Goal: Use online tool/utility

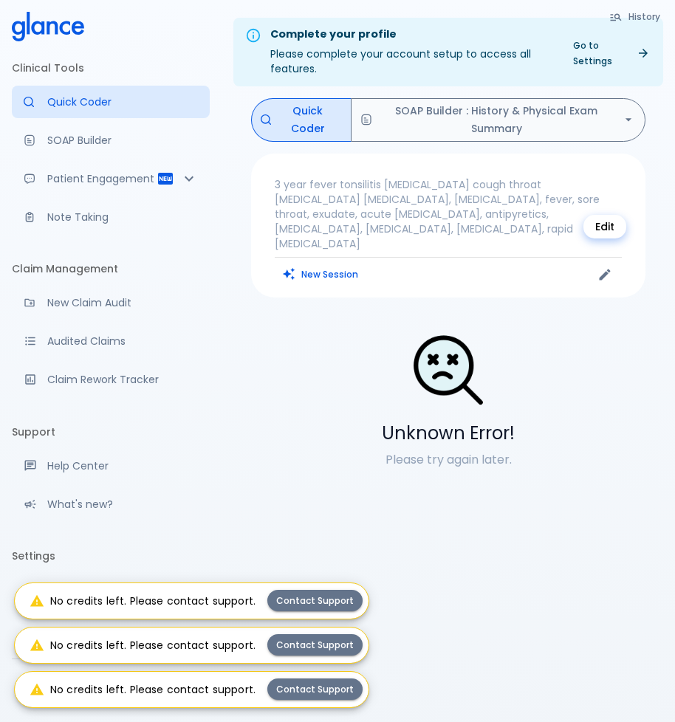
click at [609, 264] on button "Edit" at bounding box center [605, 275] width 22 height 22
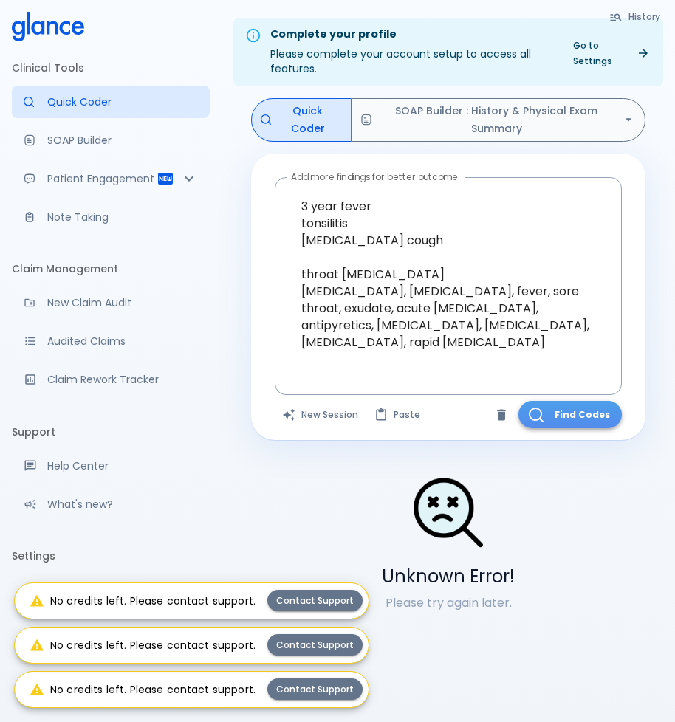
click at [566, 405] on button "Find Codes" at bounding box center [569, 414] width 103 height 27
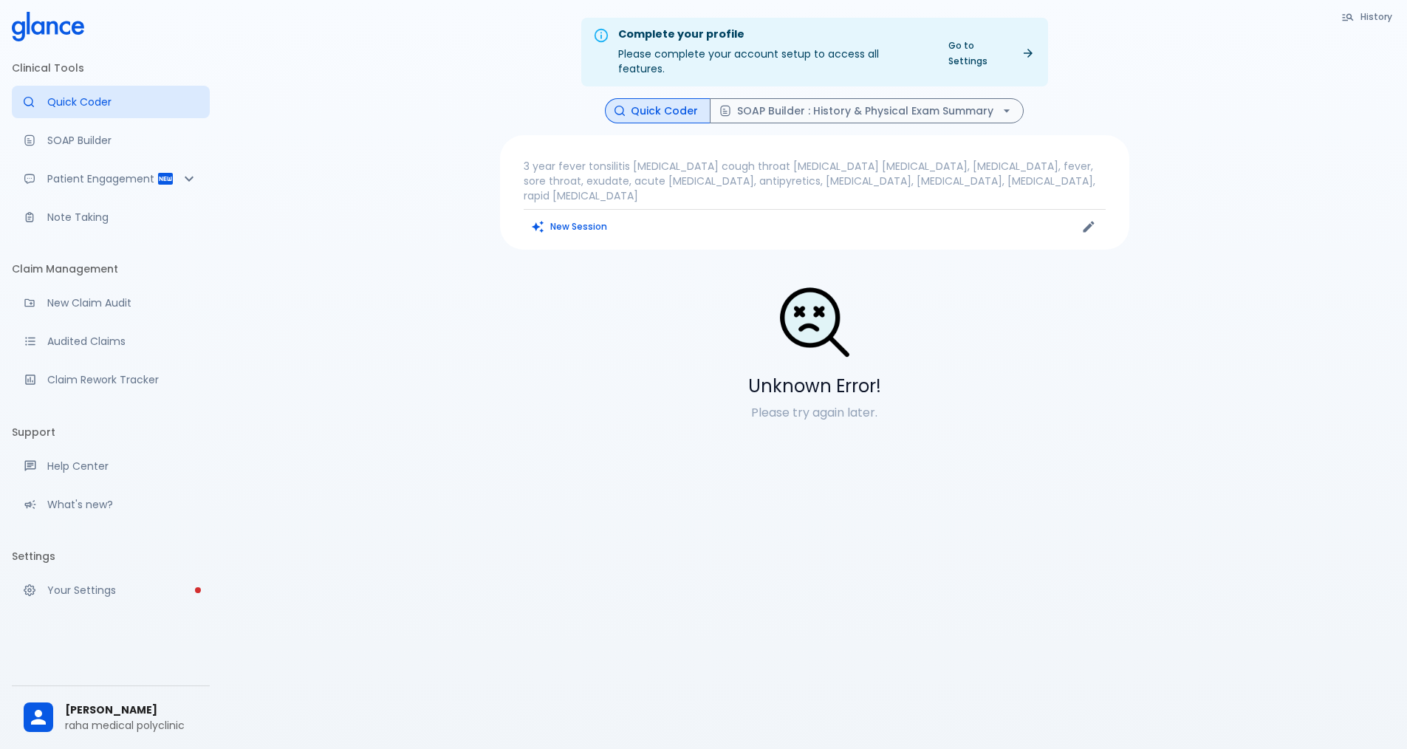
click at [685, 164] on p "3 year fever tonsilitis [MEDICAL_DATA] cough throat [MEDICAL_DATA] [MEDICAL_DAT…" at bounding box center [815, 181] width 582 height 44
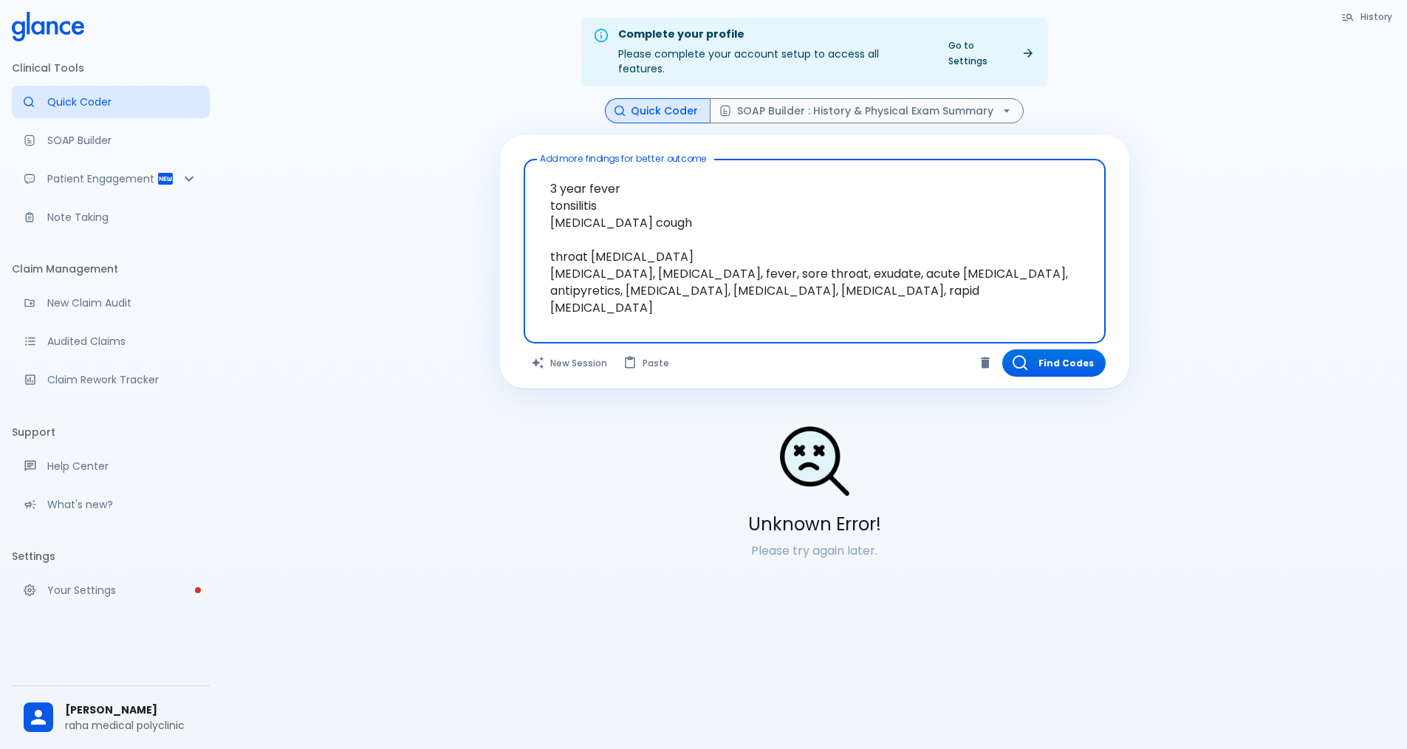
click at [685, 272] on textarea "3 year fever tonsilitis [MEDICAL_DATA] cough throat [MEDICAL_DATA] [MEDICAL_DAT…" at bounding box center [814, 239] width 561 height 148
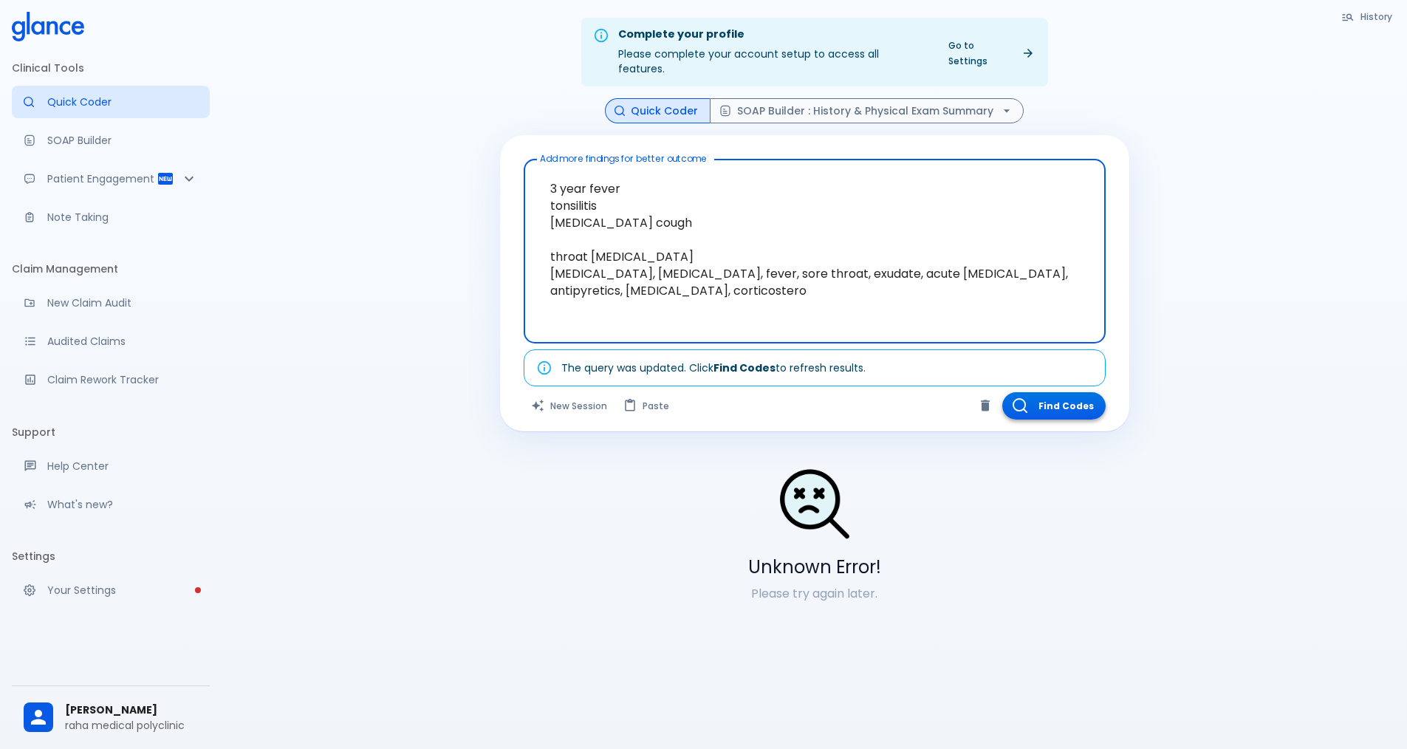
type textarea "3 year fever tonsilitis [MEDICAL_DATA] cough throat [MEDICAL_DATA] [MEDICAL_DAT…"
click at [685, 393] on button "Find Codes" at bounding box center [1053, 405] width 103 height 27
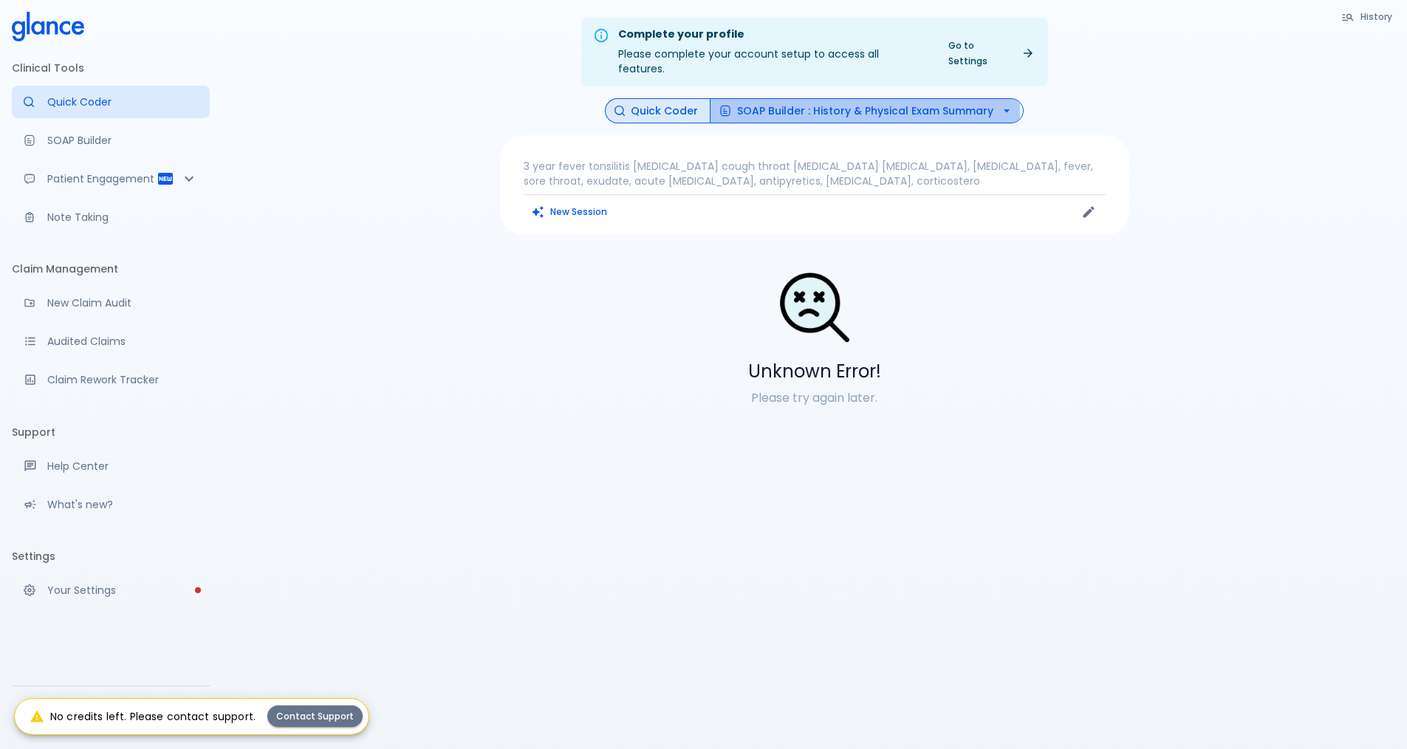
click at [685, 99] on button "SOAP Builder : History & Physical Exam Summary" at bounding box center [867, 111] width 314 height 26
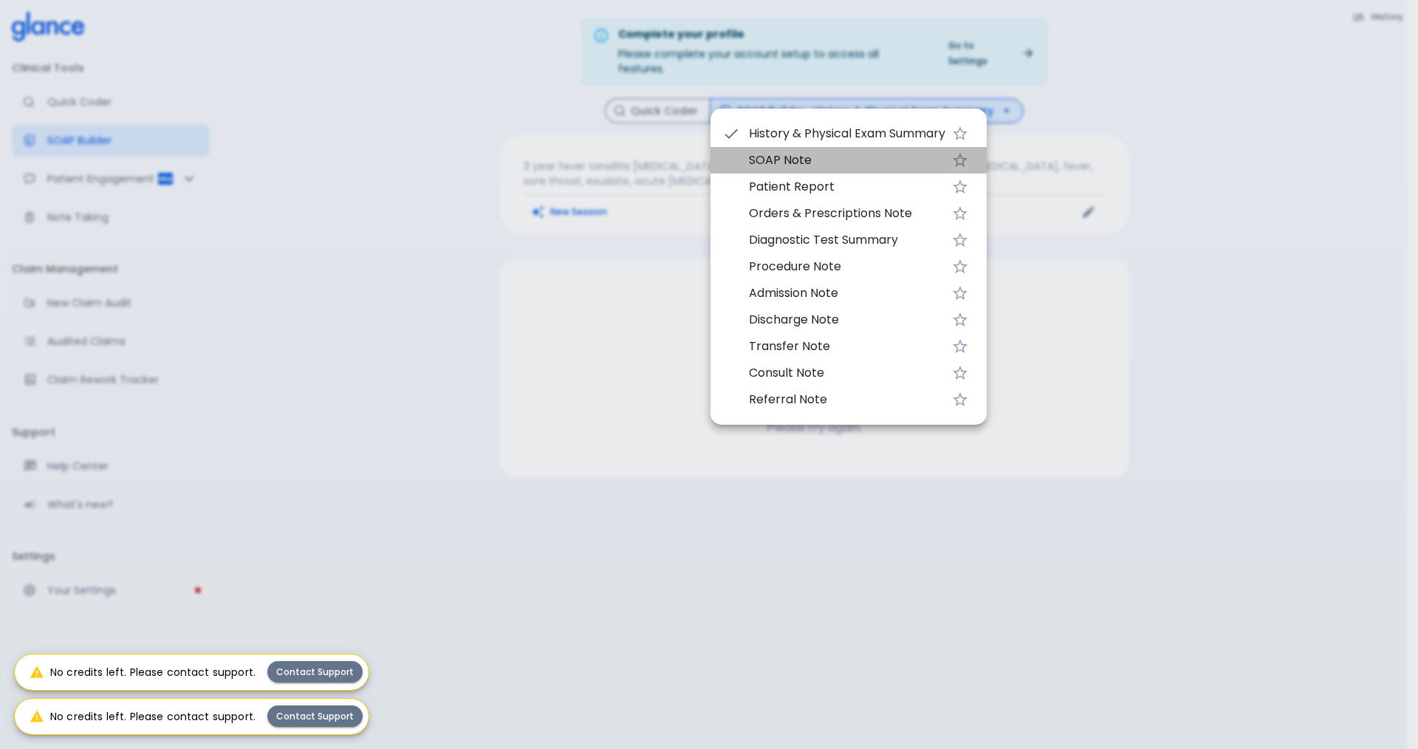
click at [685, 165] on span "SOAP Note" at bounding box center [847, 160] width 196 height 18
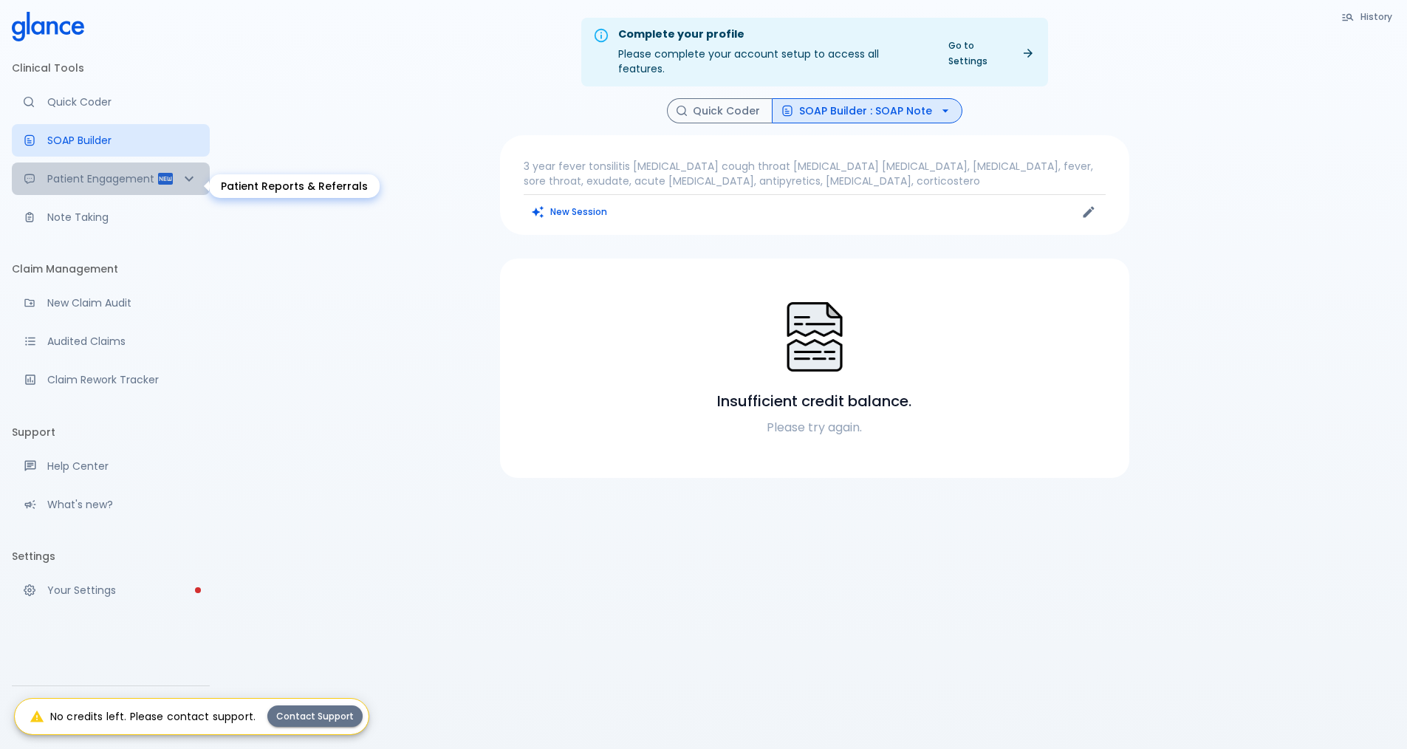
click at [182, 185] on icon "Patient Reports & Referrals" at bounding box center [189, 179] width 18 height 18
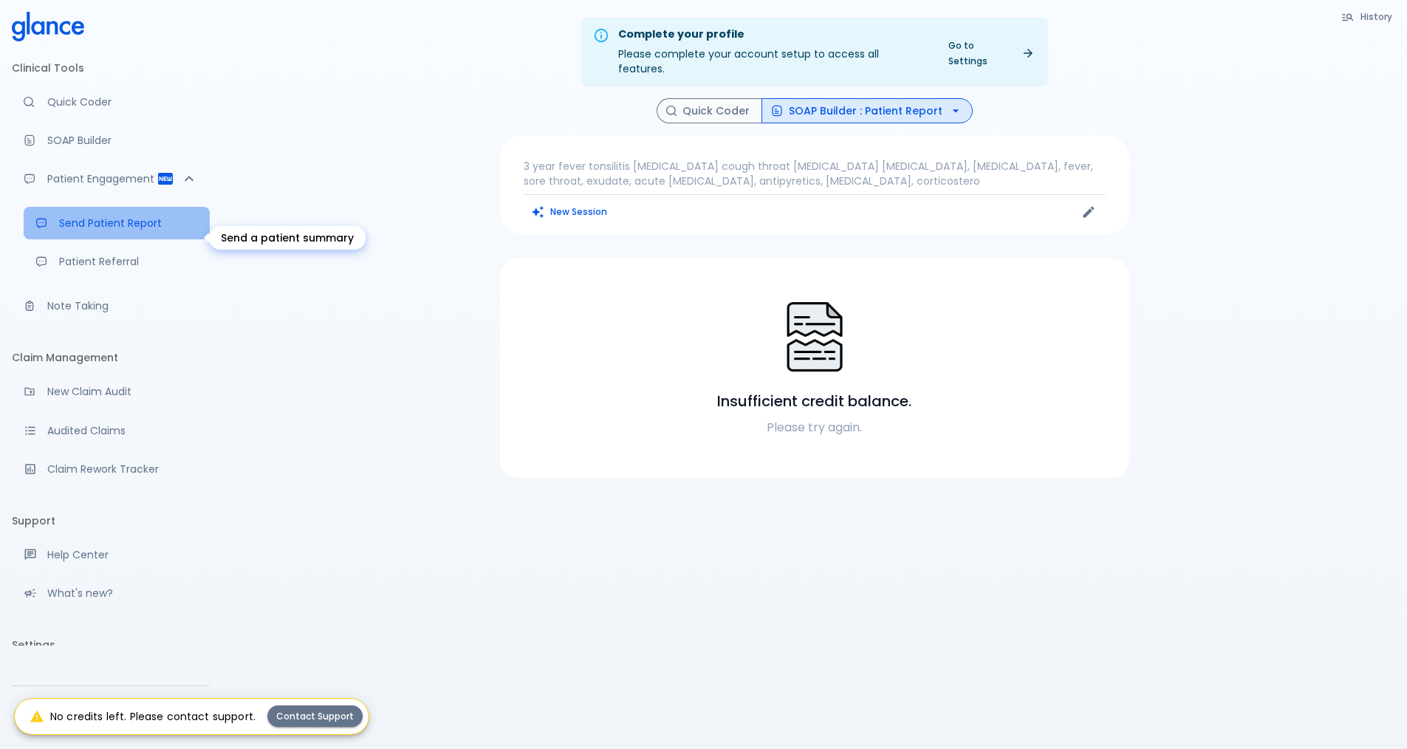
click at [146, 230] on p "Send Patient Report" at bounding box center [128, 223] width 139 height 15
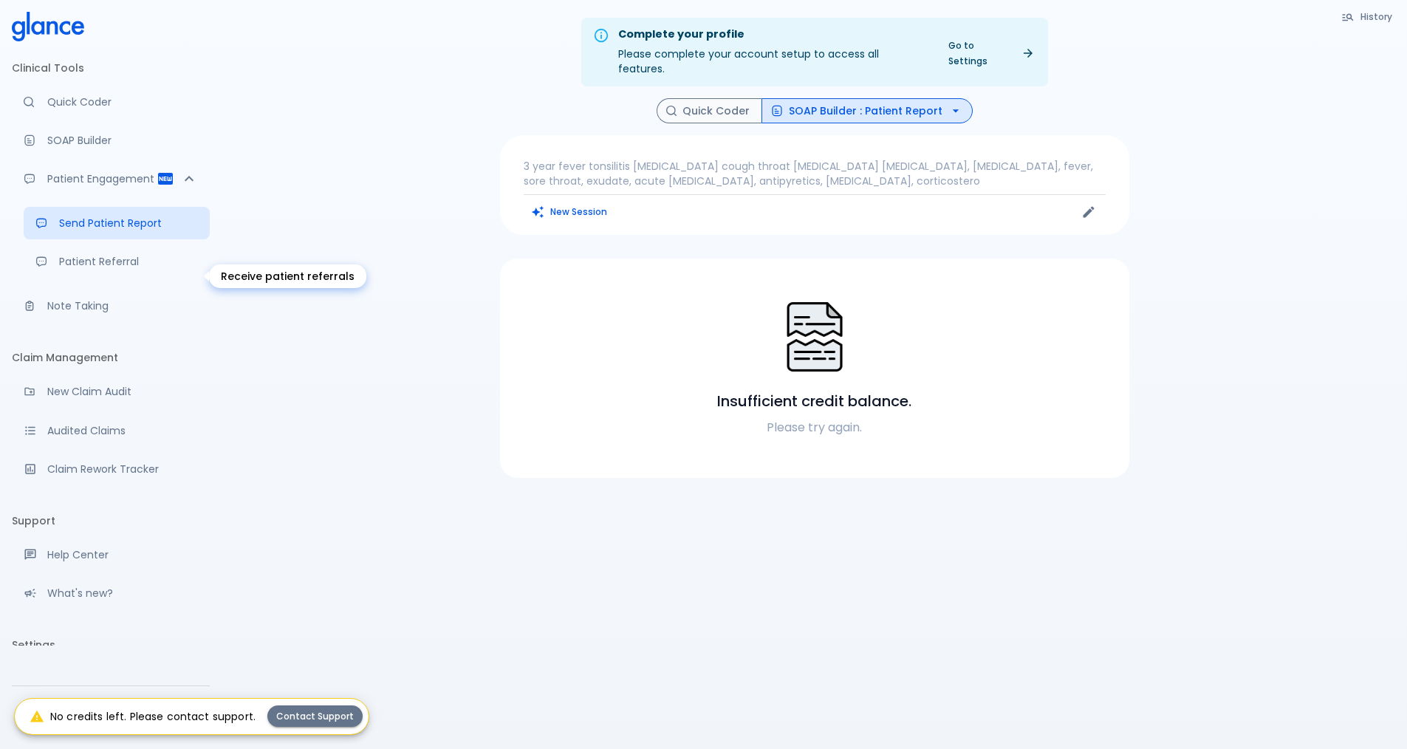
click at [131, 269] on p "Patient Referral" at bounding box center [128, 261] width 139 height 15
